Goal: Information Seeking & Learning: Learn about a topic

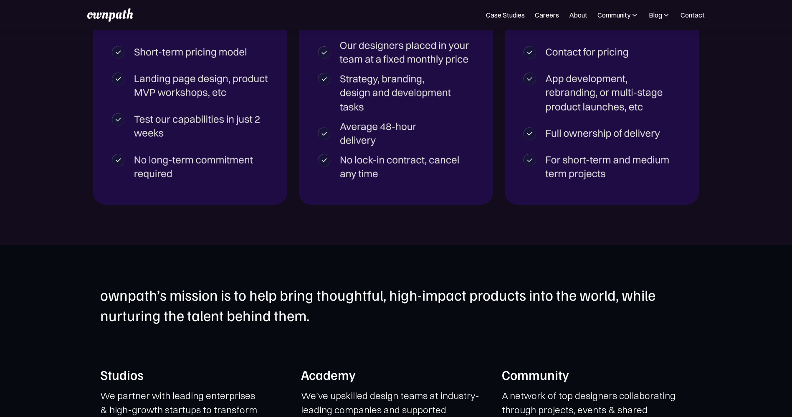
scroll to position [1526, 0]
click at [581, 16] on link "About" at bounding box center [578, 15] width 18 height 10
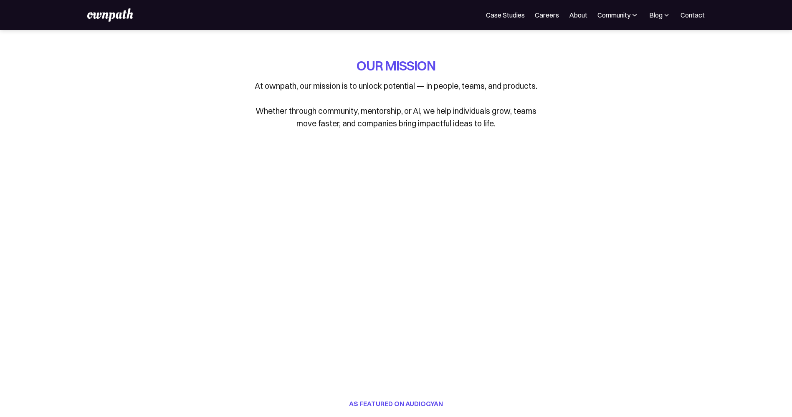
click at [251, 85] on p "At ownpath, our mission is to unlock potential — in people, teams, and products…" at bounding box center [396, 105] width 292 height 50
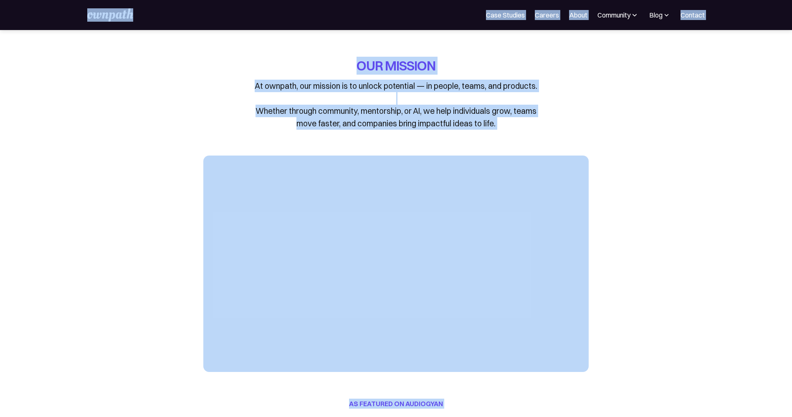
copy body "Lor Ipsumdolo Sita Consect Adipisc Elits Doeiusmod Tempor Incididun Utlabo Etdo…"
